Goal: Navigation & Orientation: Find specific page/section

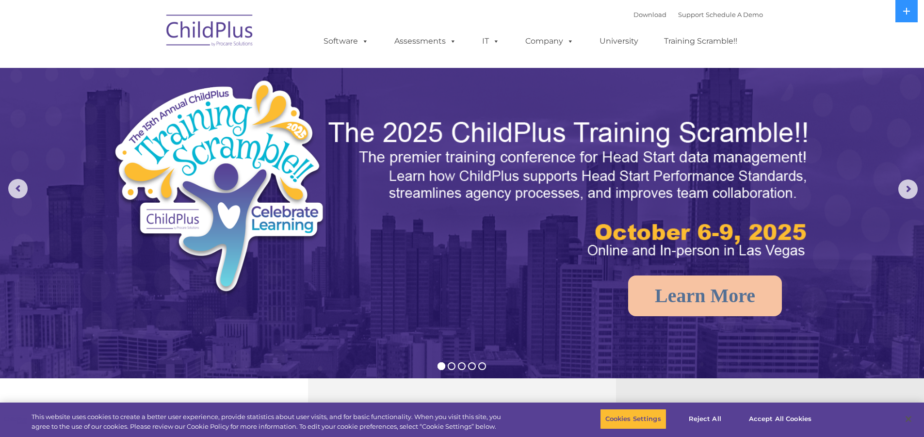
select select "MEDIUM"
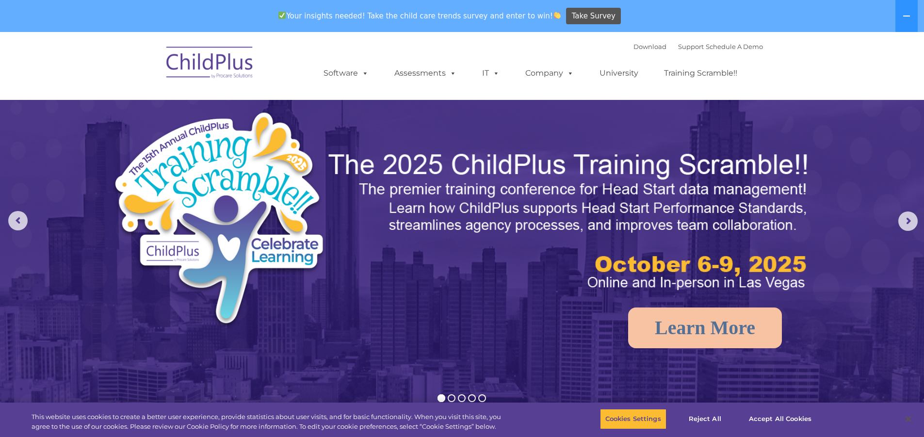
select select "MEDIUM"
click at [904, 19] on icon at bounding box center [907, 16] width 8 height 8
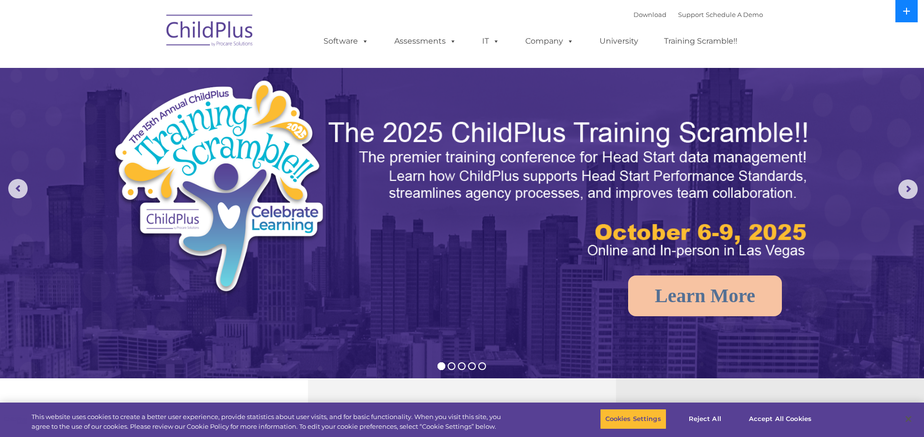
click at [904, 14] on icon at bounding box center [907, 11] width 8 height 8
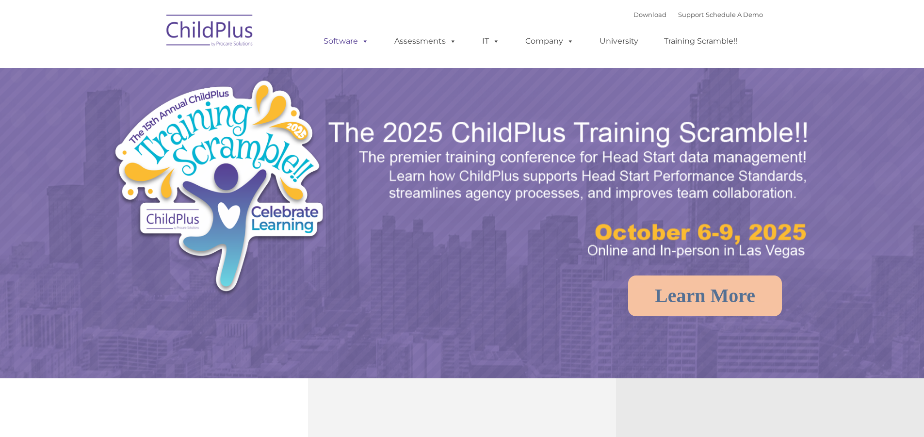
select select "MEDIUM"
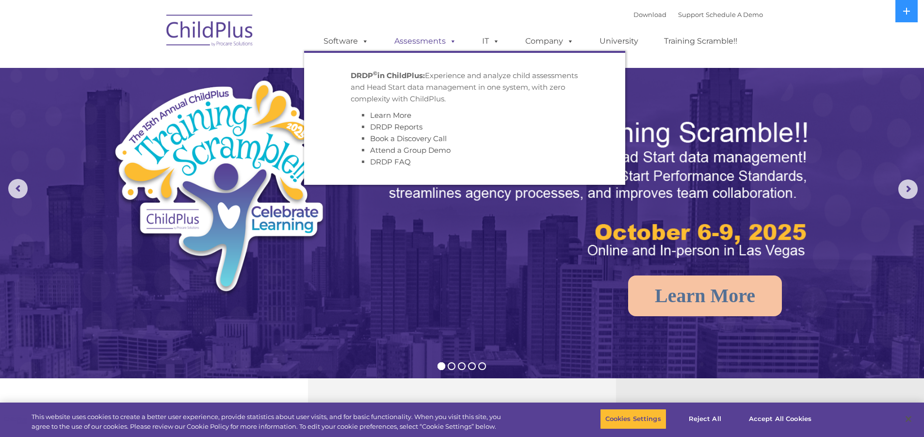
click at [428, 40] on link "Assessments" at bounding box center [425, 41] width 81 height 19
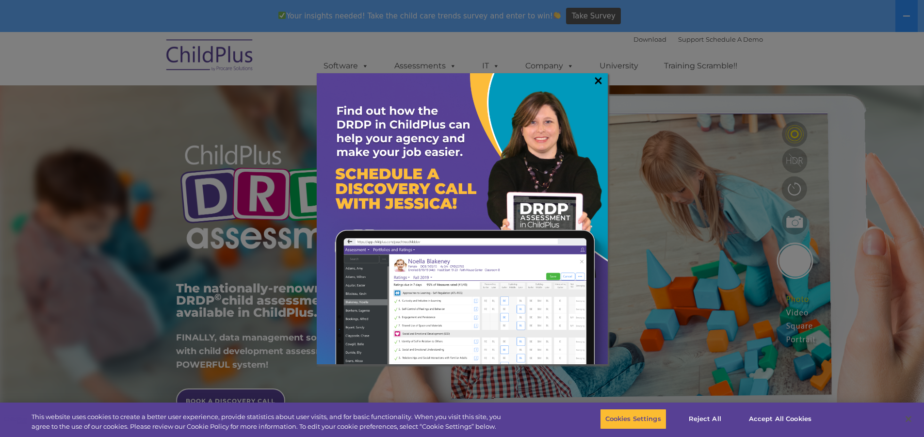
click at [597, 78] on link "×" at bounding box center [598, 81] width 11 height 10
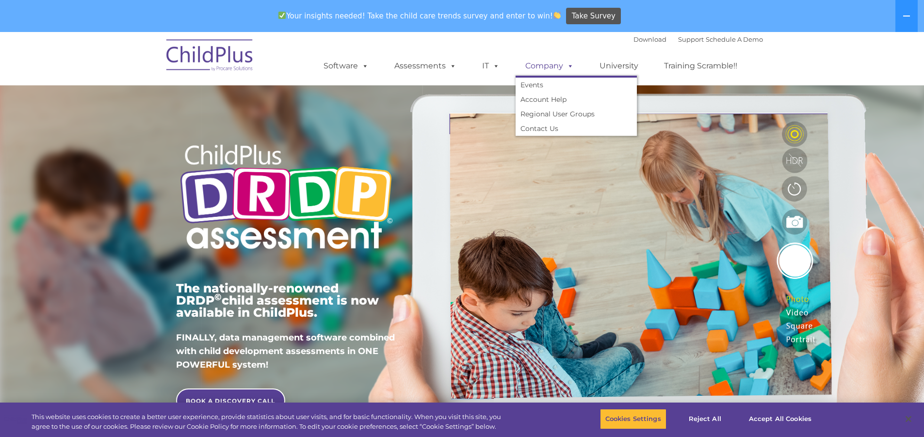
click at [549, 65] on link "Company" at bounding box center [550, 65] width 68 height 19
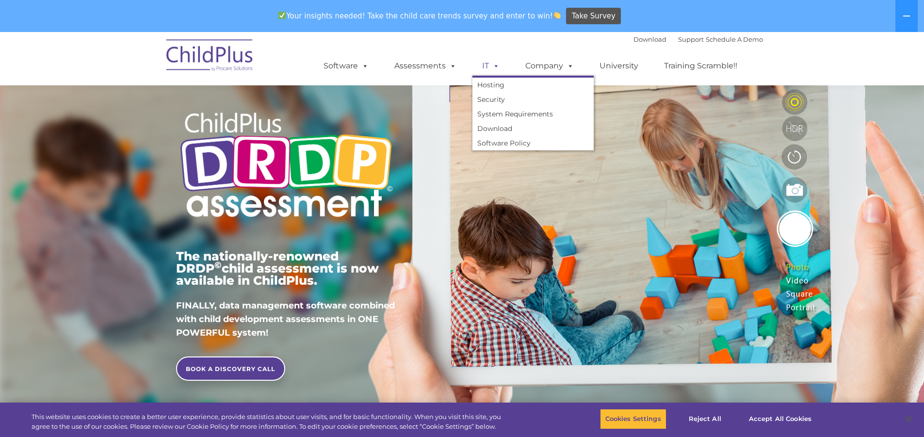
click at [493, 64] on span at bounding box center [494, 65] width 11 height 9
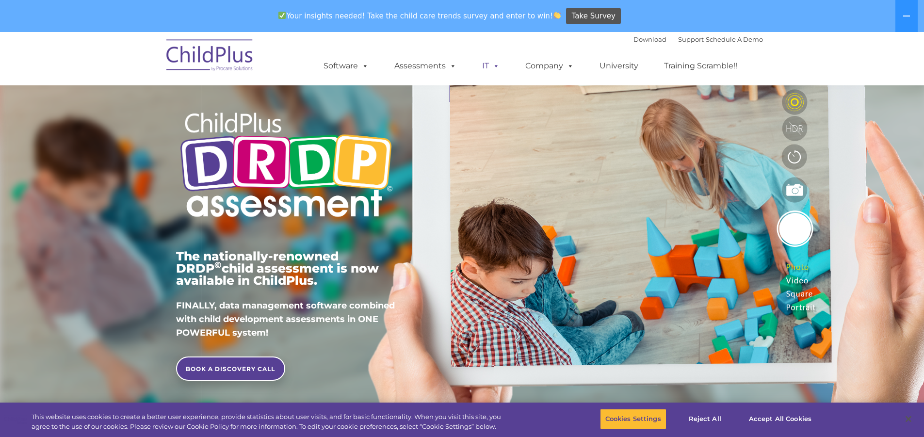
click at [492, 65] on span at bounding box center [494, 65] width 11 height 9
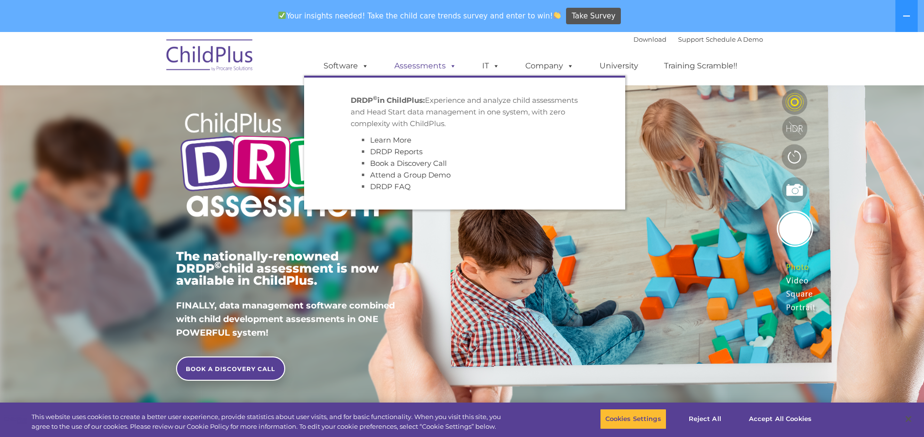
click at [422, 65] on link "Assessments" at bounding box center [425, 65] width 81 height 19
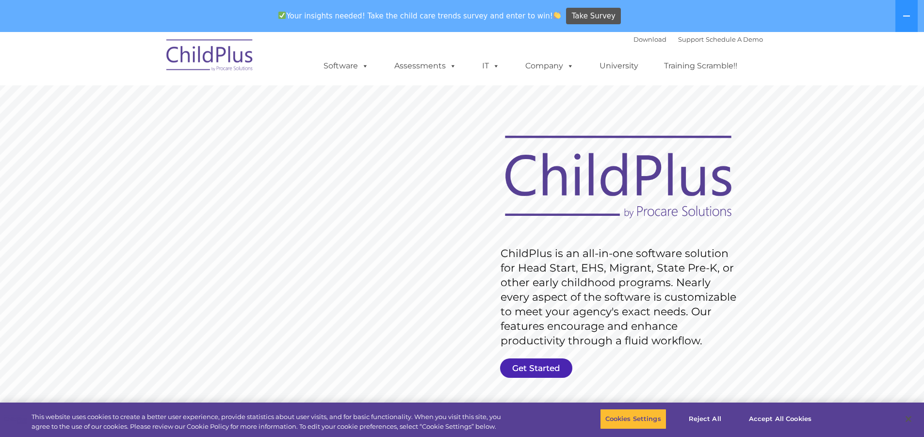
click at [530, 368] on link "Get Started" at bounding box center [536, 367] width 72 height 19
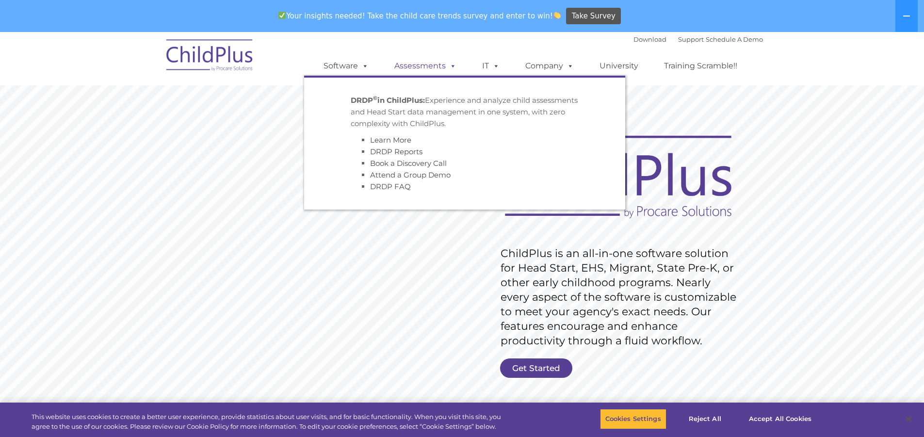
click at [428, 63] on link "Assessments" at bounding box center [425, 65] width 81 height 19
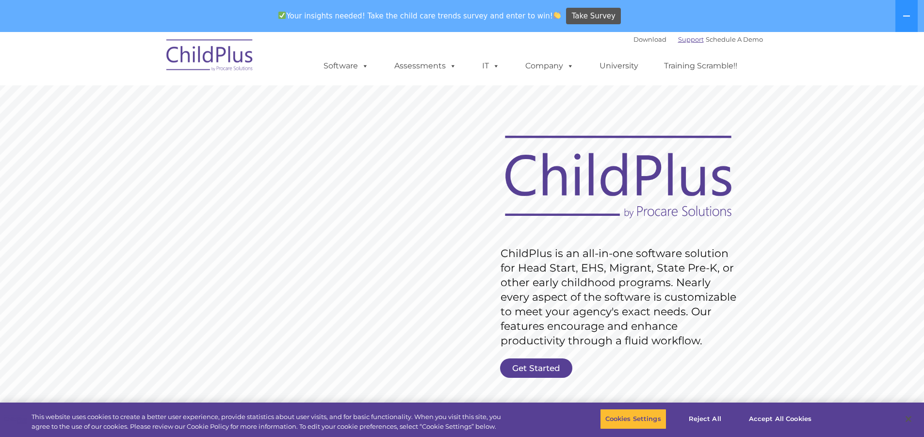
click at [680, 38] on link "Support" at bounding box center [691, 39] width 26 height 8
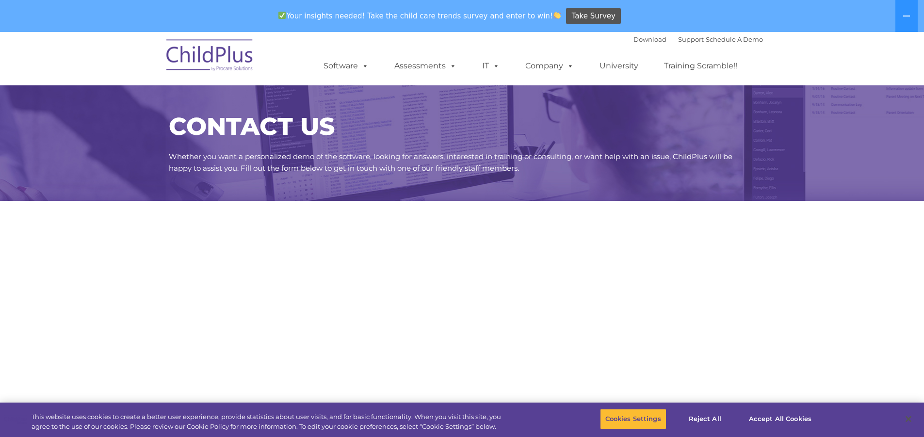
select select "MEDIUM"
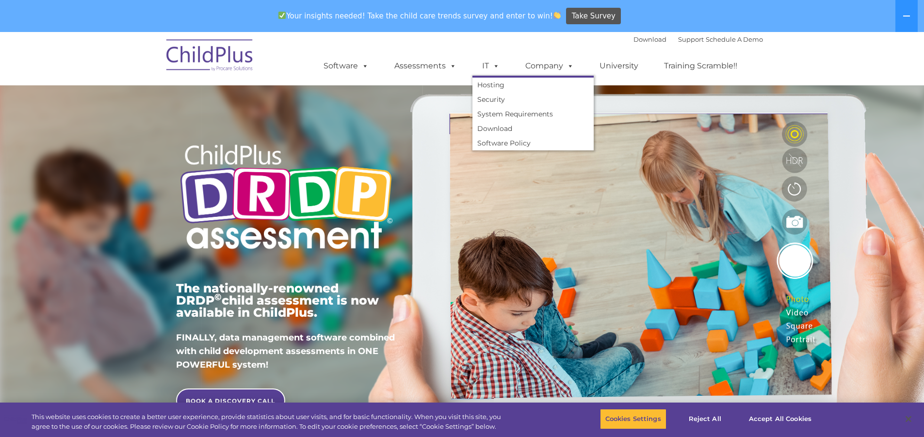
scroll to position [32, 0]
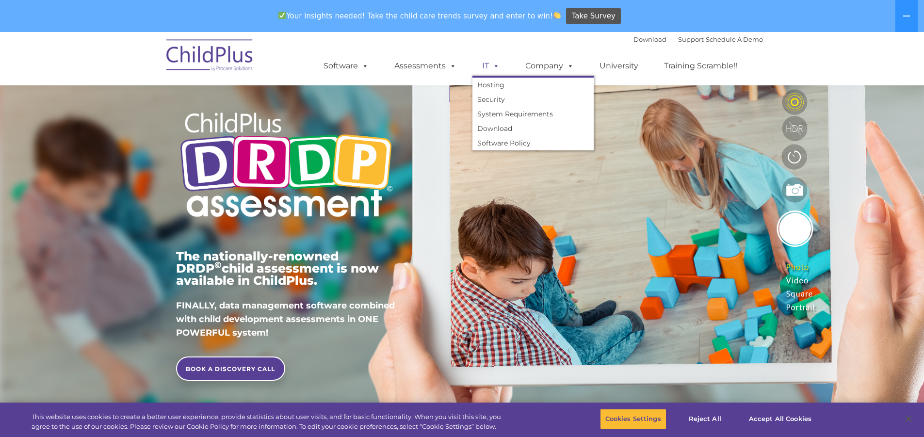
click at [487, 67] on link "IT" at bounding box center [490, 65] width 37 height 19
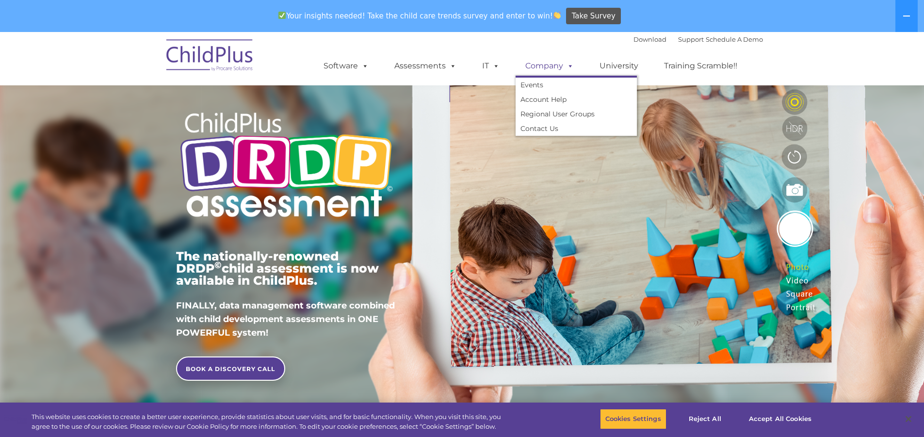
click at [563, 65] on span at bounding box center [568, 65] width 11 height 9
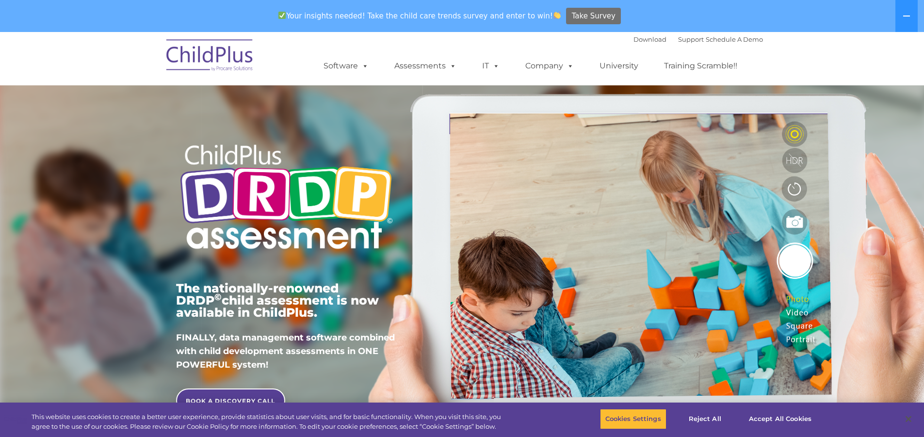
click at [588, 13] on span "Take Survey" at bounding box center [594, 16] width 44 height 17
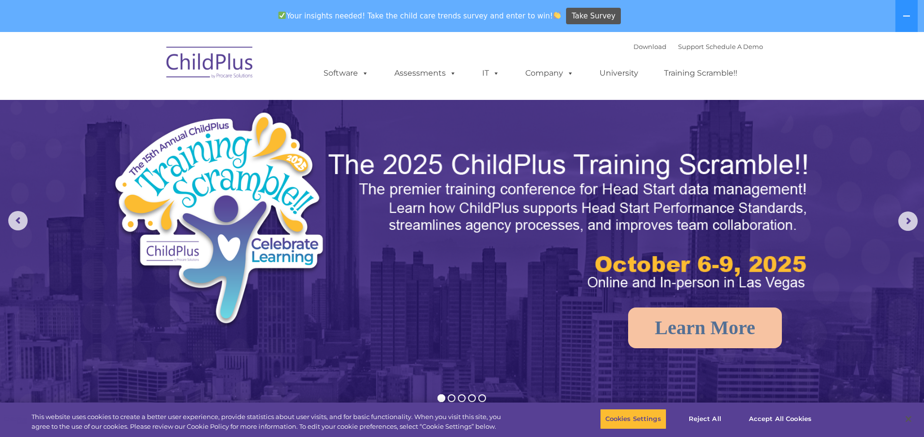
select select "MEDIUM"
click at [643, 48] on link "Download" at bounding box center [649, 47] width 33 height 8
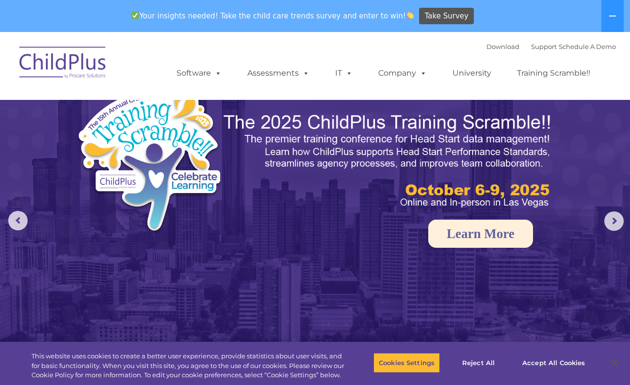
select select "MEDIUM"
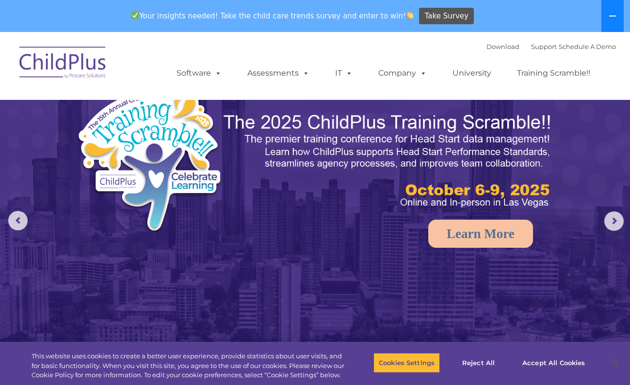
click at [611, 19] on icon at bounding box center [613, 16] width 8 height 8
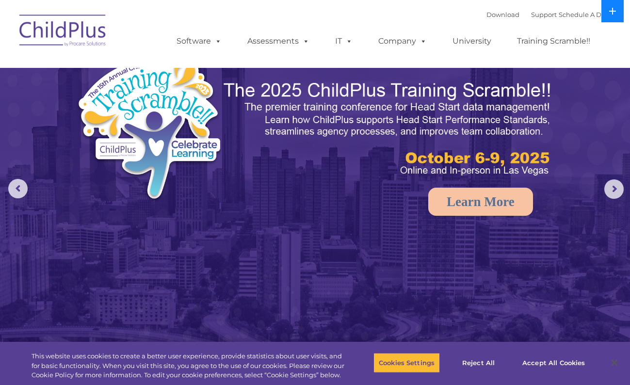
click at [612, 12] on icon at bounding box center [613, 11] width 8 height 8
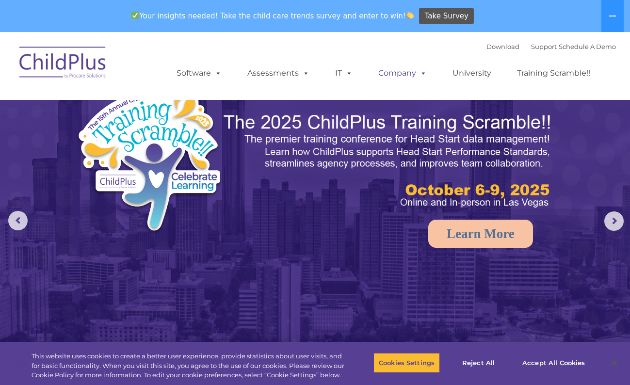
click at [385, 71] on link "Company" at bounding box center [403, 73] width 68 height 19
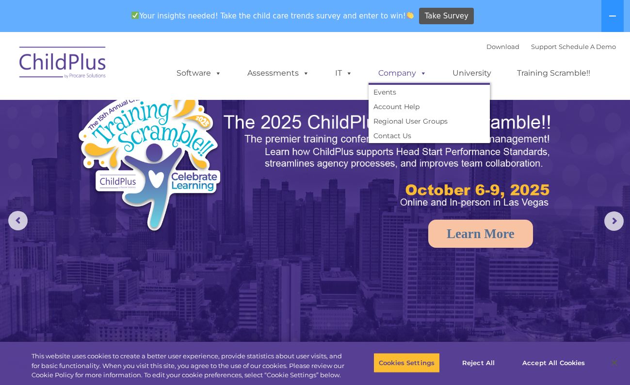
scroll to position [32, 0]
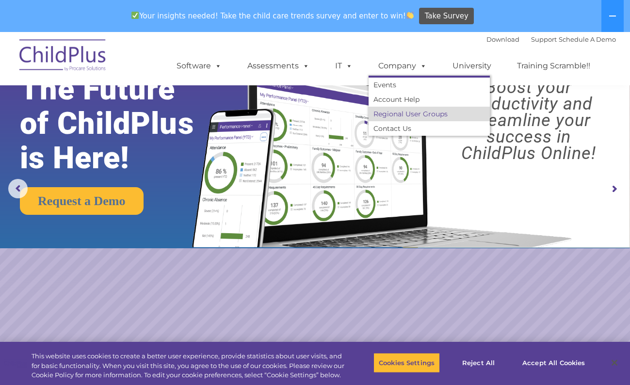
click at [405, 117] on link "Regional User Groups" at bounding box center [429, 114] width 121 height 15
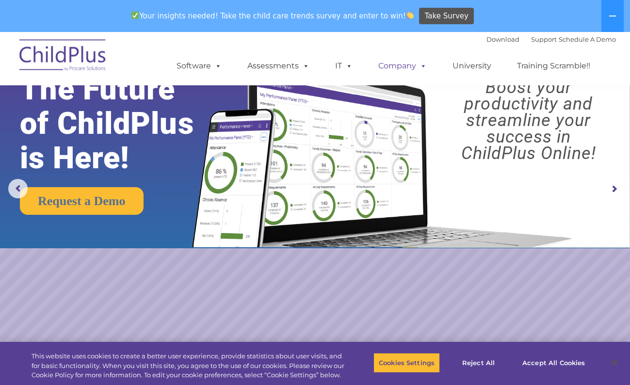
click at [397, 65] on link "Company" at bounding box center [403, 65] width 68 height 19
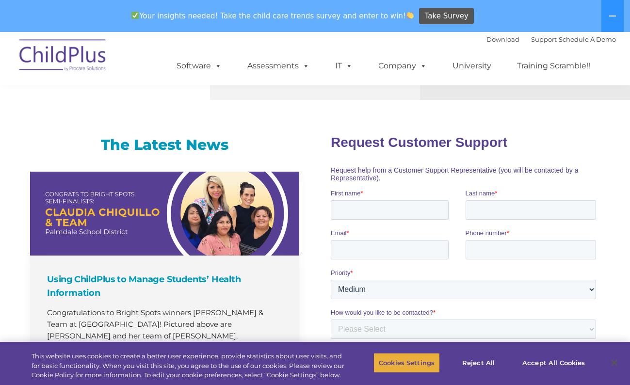
scroll to position [598, 0]
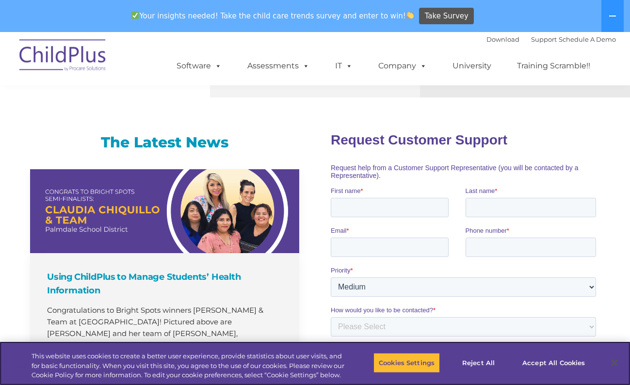
click at [414, 345] on div "This website uses cookies to create a better user experience, provide statistic…" at bounding box center [315, 363] width 630 height 43
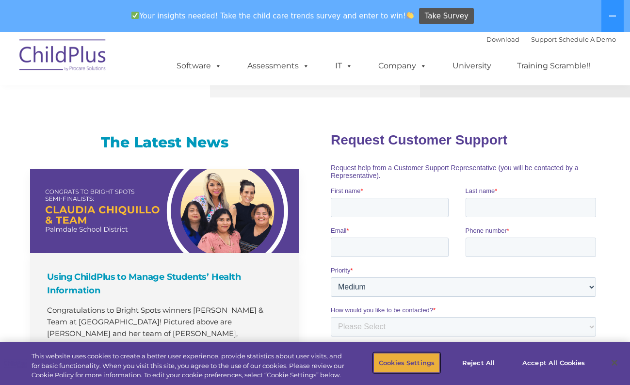
click at [414, 355] on button "Cookies Settings" at bounding box center [406, 363] width 66 height 20
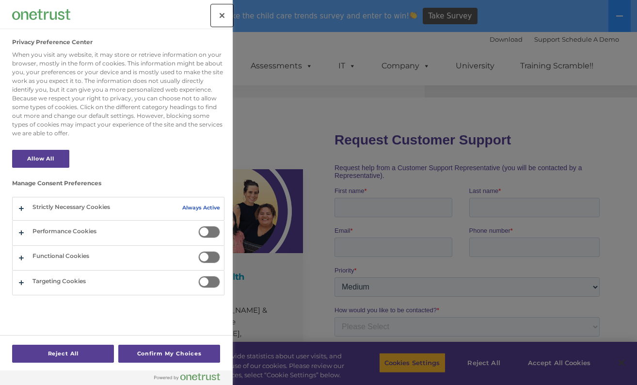
click at [218, 17] on button "Close" at bounding box center [221, 15] width 21 height 21
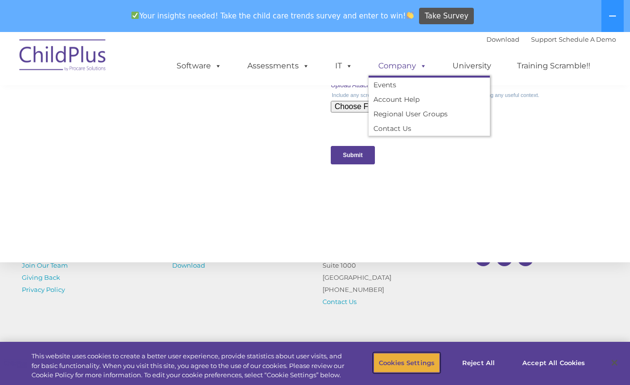
scroll to position [1089, 0]
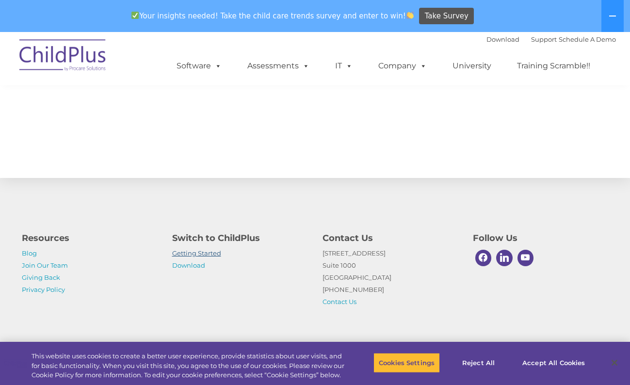
click at [194, 254] on link "Getting Started" at bounding box center [196, 253] width 49 height 8
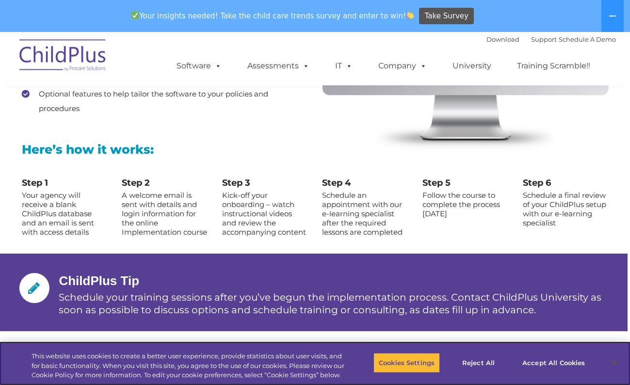
scroll to position [1029, 0]
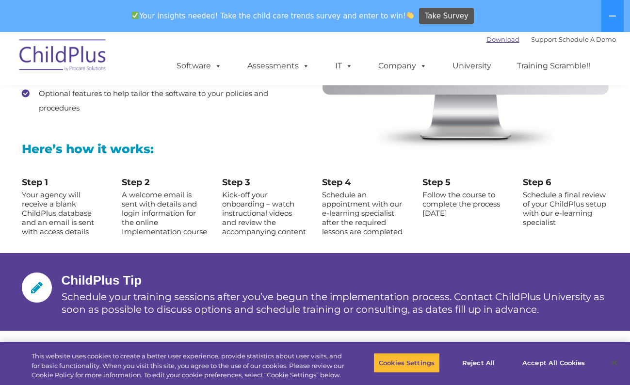
click at [501, 37] on link "Download" at bounding box center [502, 39] width 33 height 8
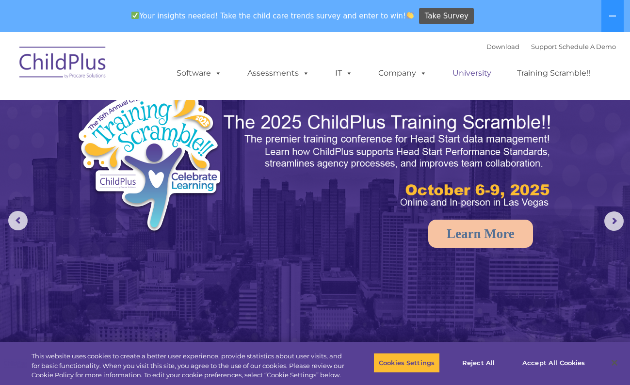
select select "MEDIUM"
click at [608, 216] on rs-arrow at bounding box center [613, 220] width 19 height 19
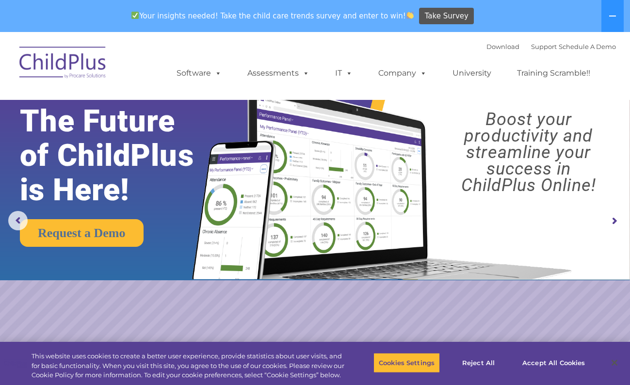
click at [608, 216] on rs-arrow at bounding box center [613, 220] width 19 height 19
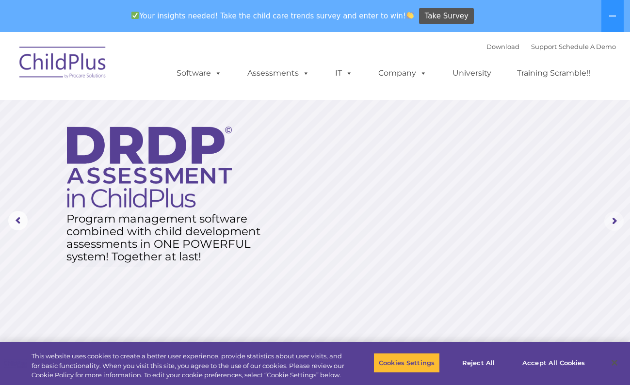
click at [606, 217] on rs-arrow at bounding box center [613, 220] width 19 height 19
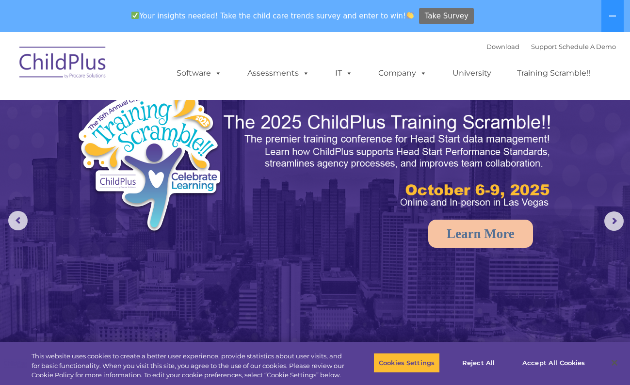
select select "MEDIUM"
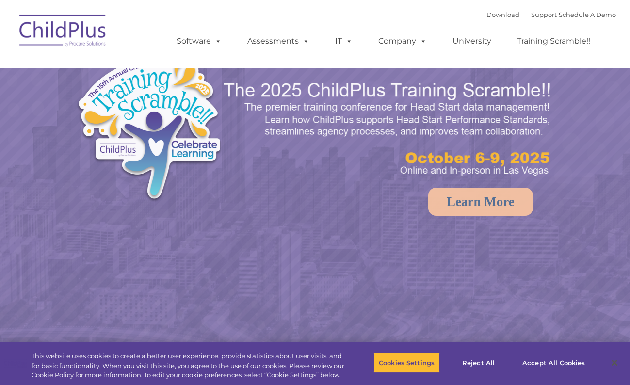
select select "MEDIUM"
